Goal: Task Accomplishment & Management: Manage account settings

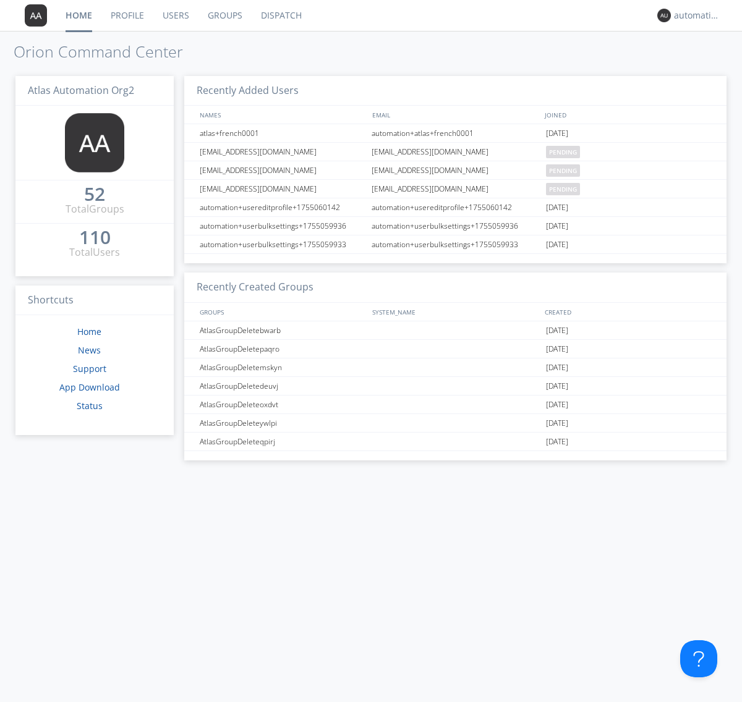
click at [280, 15] on link "Dispatch" at bounding box center [281, 15] width 59 height 31
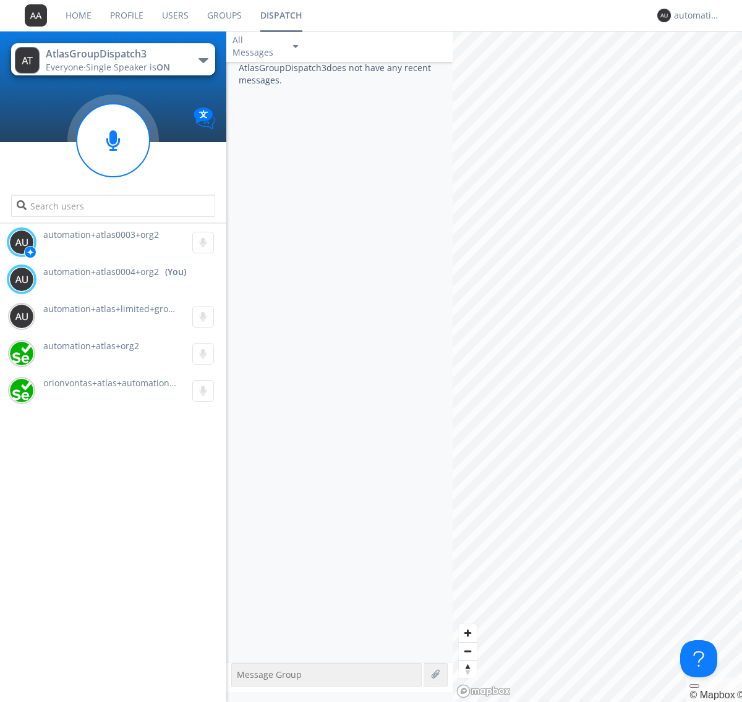
click at [203, 60] on div "button" at bounding box center [203, 60] width 10 height 5
click at [0, 0] on span "AtlasGroupDispatch" at bounding box center [0, 0] width 0 height 0
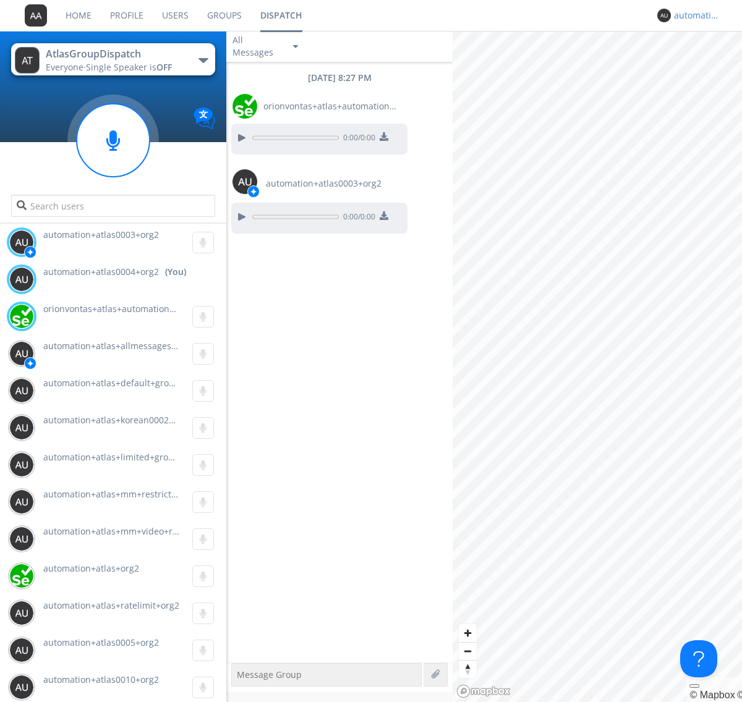
click at [693, 15] on div "automation+atlas0004+org2" at bounding box center [697, 15] width 46 height 12
click at [703, 65] on div "Log Out" at bounding box center [703, 65] width 64 height 22
